Goal: Task Accomplishment & Management: Manage account settings

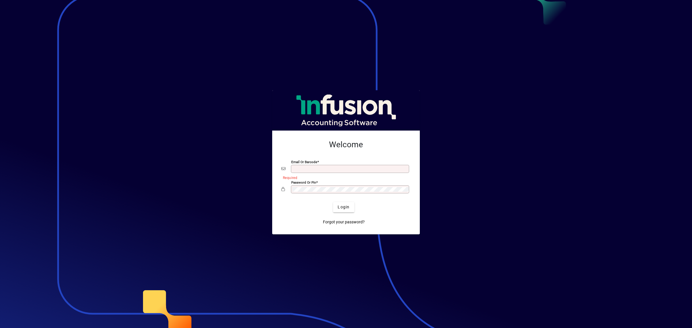
type input "**********"
click at [136, 33] on div at bounding box center [346, 164] width 692 height 328
click at [336, 204] on span "submit" at bounding box center [343, 208] width 21 height 14
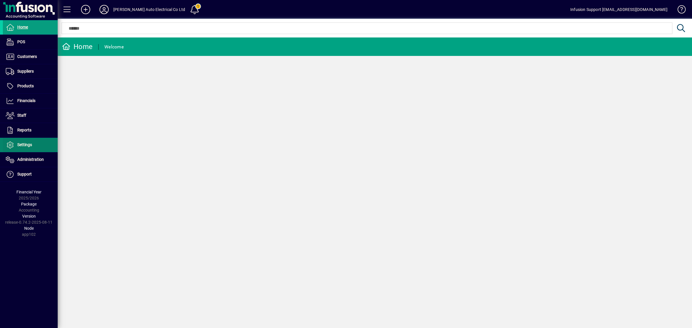
click at [26, 142] on span at bounding box center [30, 145] width 55 height 14
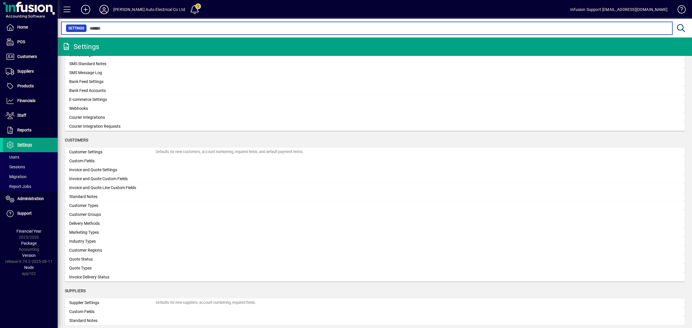
scroll to position [252, 0]
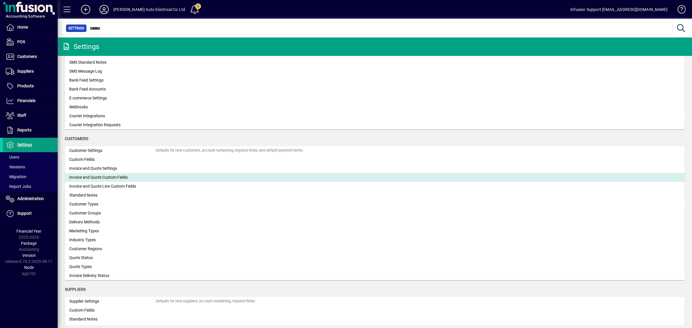
click at [95, 178] on div "Invoice and Quote Custom Fields" at bounding box center [112, 178] width 87 height 6
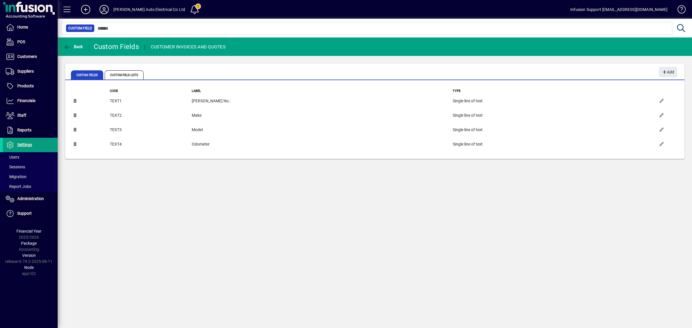
click at [381, 20] on div at bounding box center [375, 22] width 635 height 6
click at [71, 50] on span "button" at bounding box center [73, 47] width 22 height 14
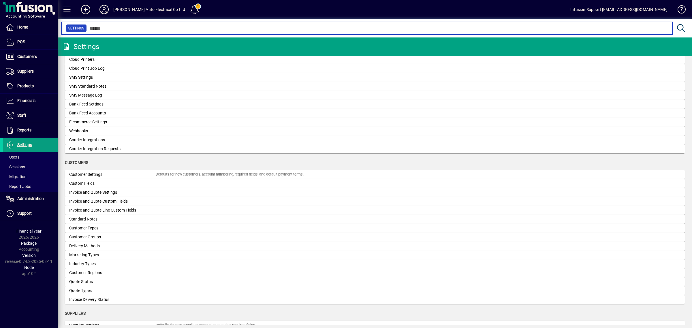
scroll to position [252, 0]
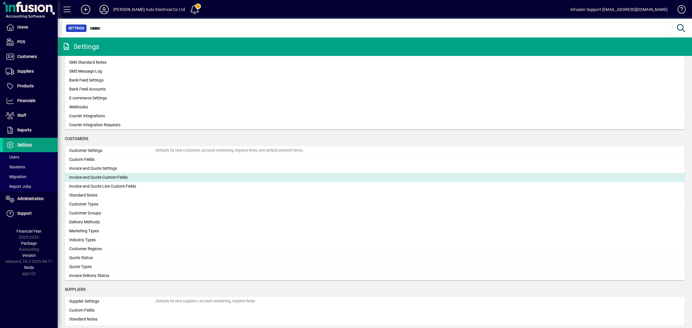
click at [89, 178] on div "Invoice and Quote Custom Fields" at bounding box center [112, 178] width 87 height 6
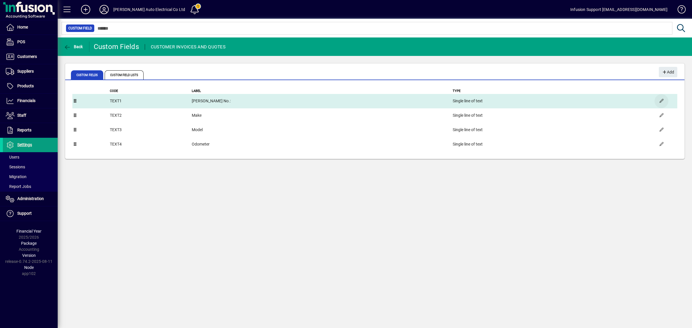
click at [663, 101] on span "button" at bounding box center [662, 101] width 14 height 14
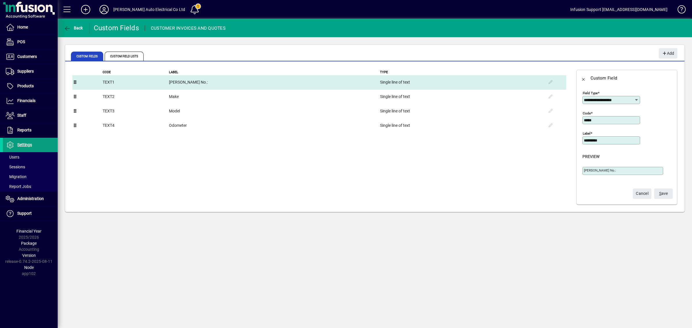
click at [211, 81] on td "Rego No.:" at bounding box center [274, 82] width 211 height 14
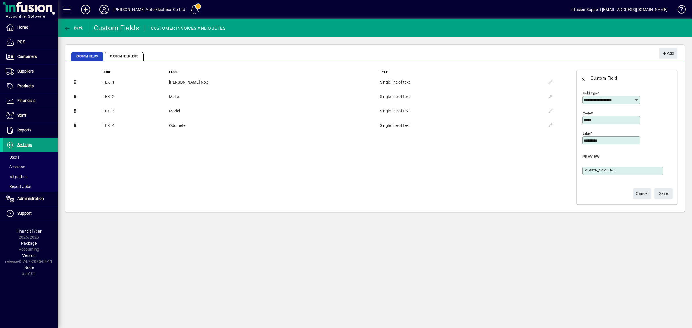
drag, startPoint x: 604, startPoint y: 140, endPoint x: 576, endPoint y: 139, distance: 28.6
click at [576, 139] on app-page-sidebar "**********" at bounding box center [629, 137] width 111 height 149
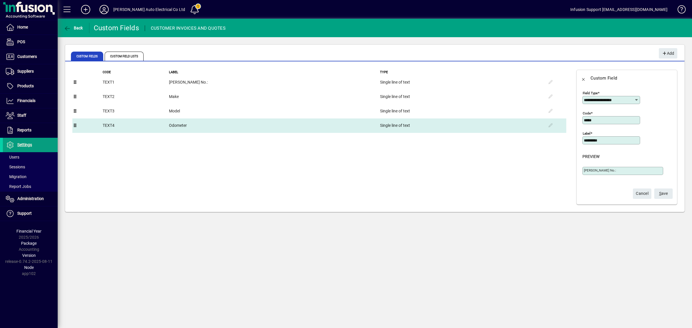
drag, startPoint x: 612, startPoint y: 121, endPoint x: 553, endPoint y: 121, distance: 58.9
click at [553, 121] on div "**********" at bounding box center [375, 137] width 620 height 149
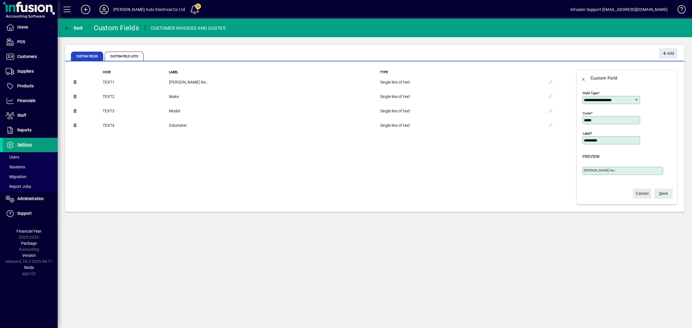
click at [645, 195] on span "Cancel" at bounding box center [642, 194] width 13 height 10
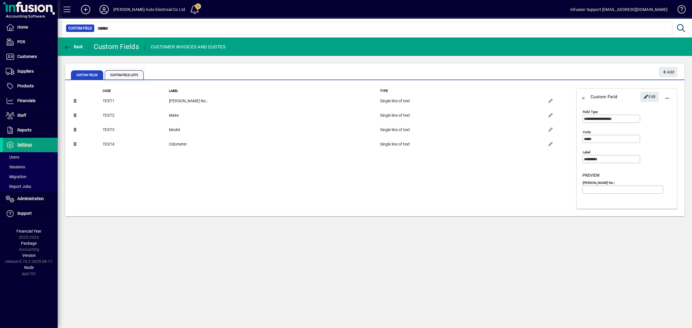
click at [124, 74] on span "Custom Field Lists" at bounding box center [124, 74] width 39 height 9
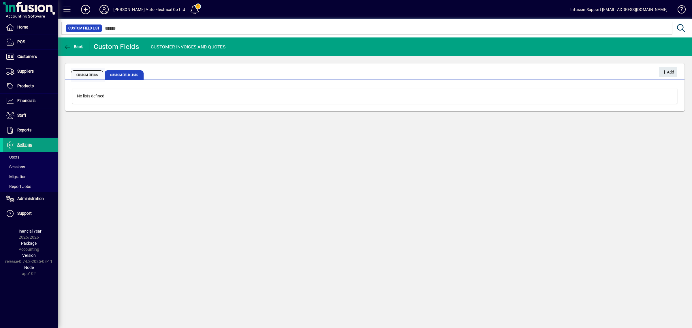
click at [84, 72] on span "Custom Fields" at bounding box center [87, 74] width 32 height 9
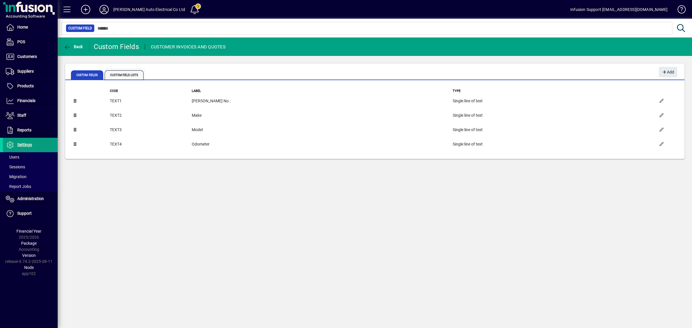
click at [123, 76] on span "Custom Field Lists" at bounding box center [124, 74] width 39 height 9
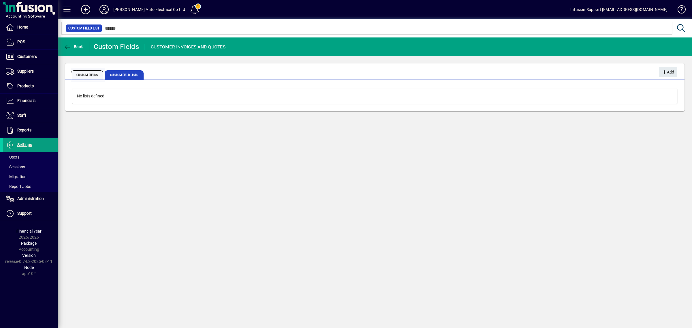
click at [84, 74] on span "Custom Fields" at bounding box center [87, 74] width 32 height 9
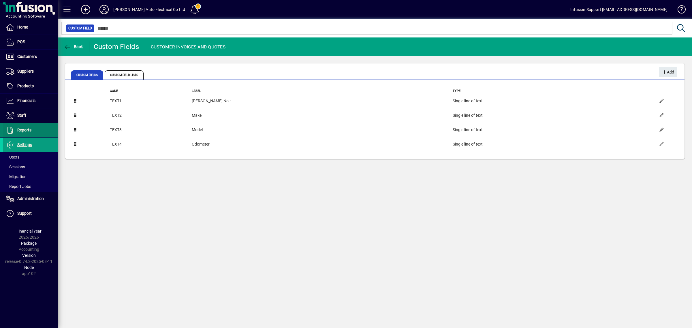
click at [26, 129] on span "Reports" at bounding box center [24, 130] width 14 height 5
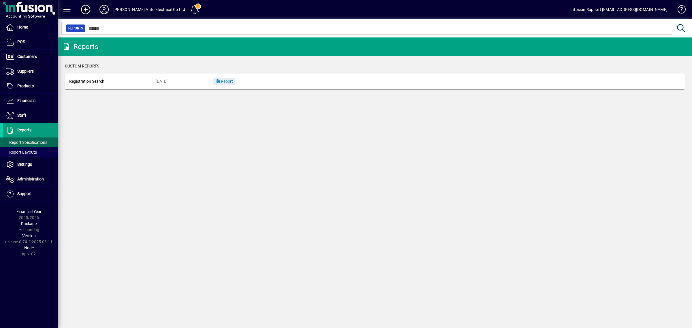
click at [27, 142] on span "Report Specifications" at bounding box center [27, 142] width 42 height 5
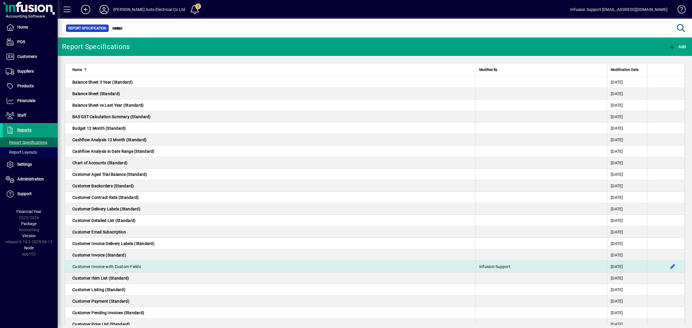
click at [197, 268] on td "Customer Invoice with Custom Fields" at bounding box center [270, 267] width 411 height 12
